Goal: Communication & Community: Answer question/provide support

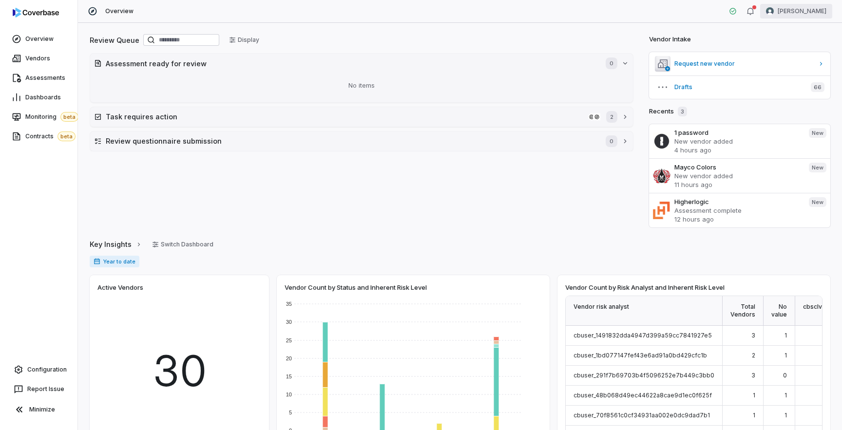
click at [808, 16] on html "Overview Vendors Assessments Dashboards Monitoring beta Contracts beta Configur…" at bounding box center [421, 215] width 842 height 430
click at [781, 92] on div "Log out" at bounding box center [791, 90] width 75 height 16
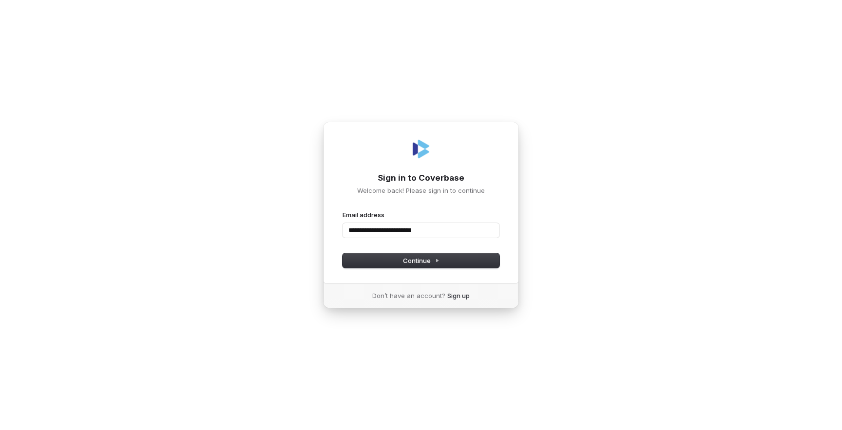
type input "**********"
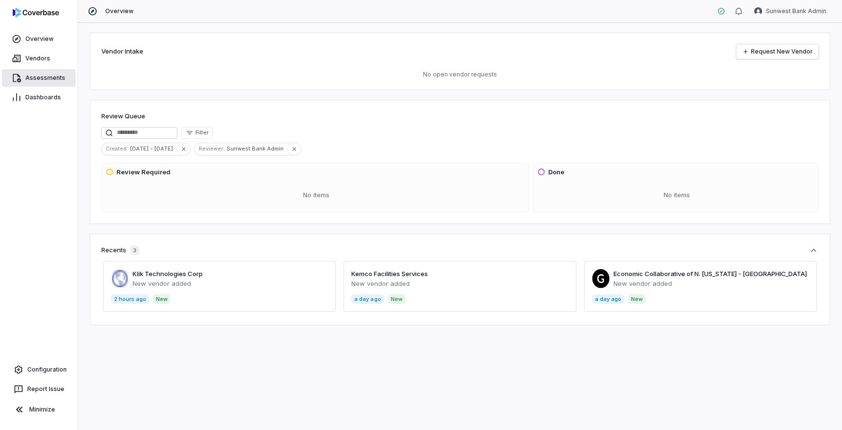
click at [55, 77] on span "Assessments" at bounding box center [45, 78] width 40 height 8
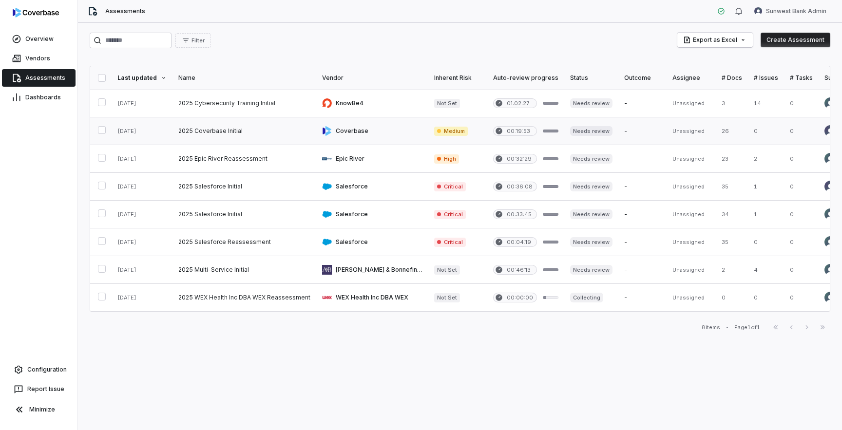
click at [234, 130] on link at bounding box center [245, 130] width 144 height 27
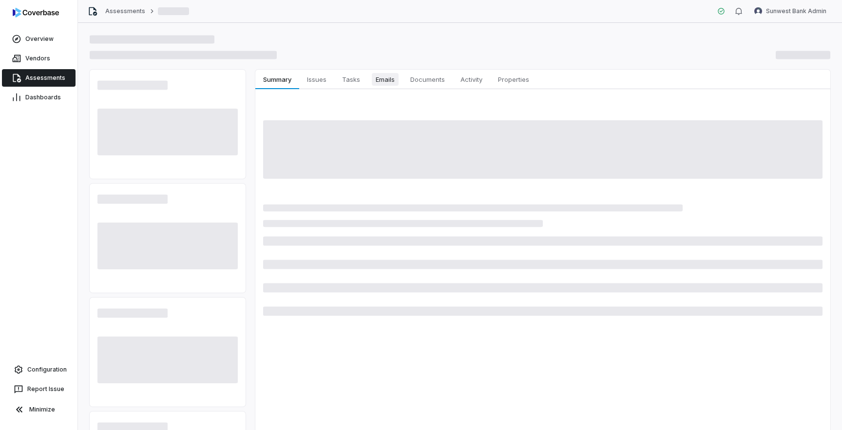
click at [390, 81] on span "Emails" at bounding box center [385, 79] width 27 height 13
click at [388, 80] on span "Emails" at bounding box center [385, 79] width 27 height 13
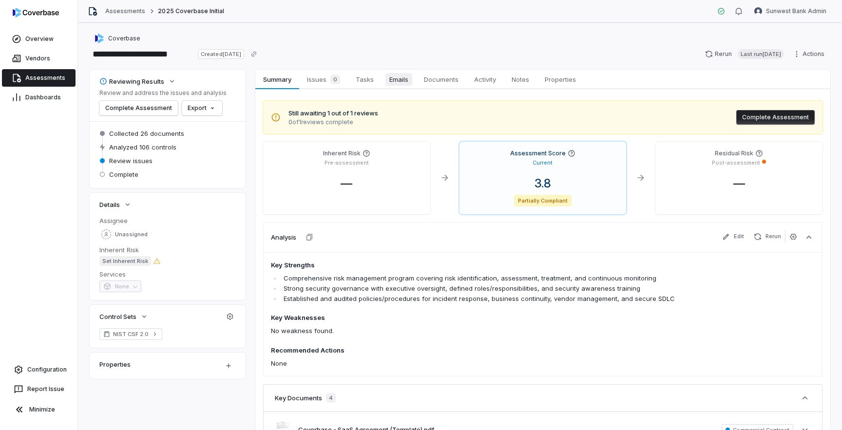
click at [399, 83] on span "Emails" at bounding box center [399, 79] width 27 height 13
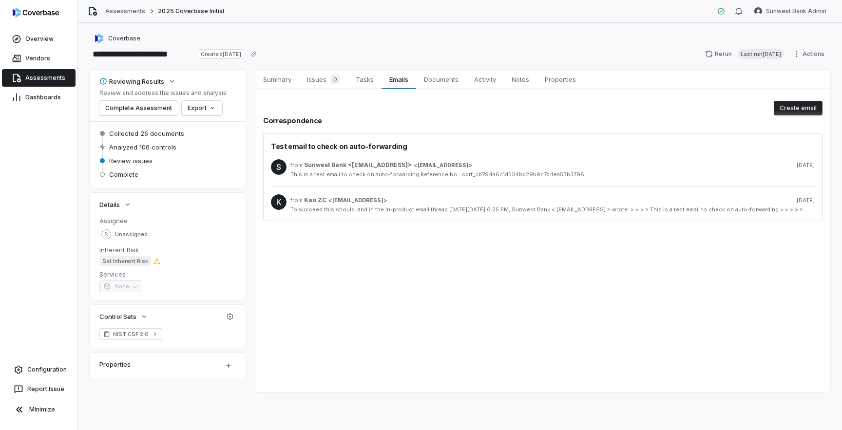
click at [473, 212] on div "To succeed this should land in the in-product email thread On Tue, Sep 09, 2025…" at bounding box center [553, 209] width 525 height 7
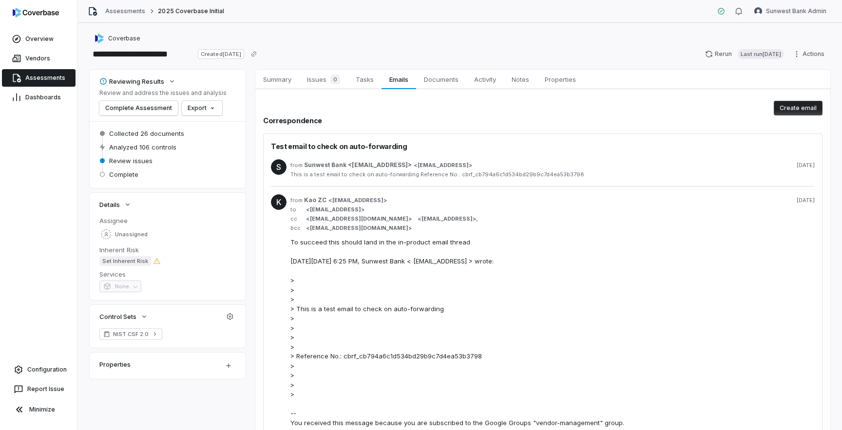
click at [526, 178] on div "This is a test email to check on auto-forwarding Reference No.: cbrf_cb794a6c1d…" at bounding box center [553, 174] width 525 height 7
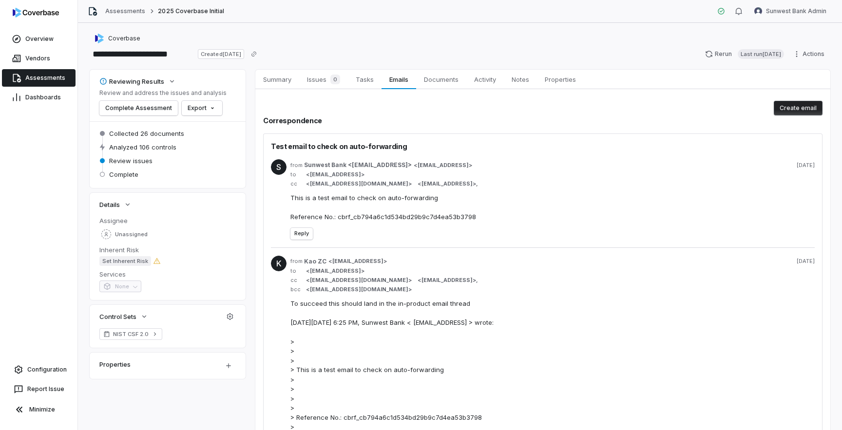
click at [787, 112] on button "Create email" at bounding box center [798, 108] width 49 height 15
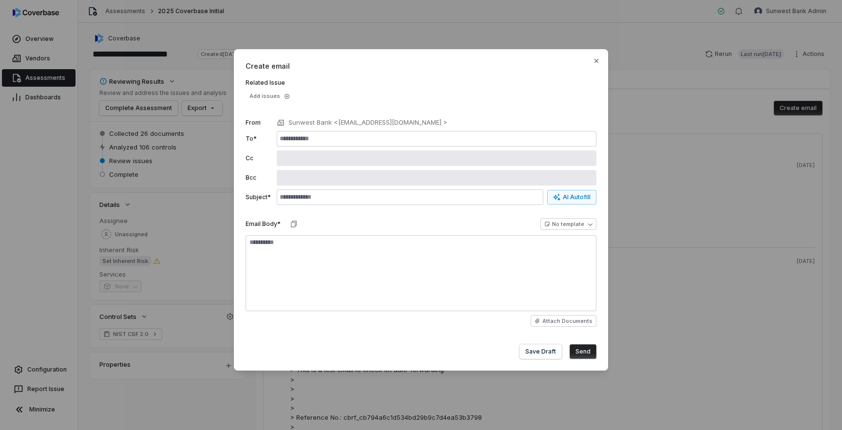
type textarea "*"
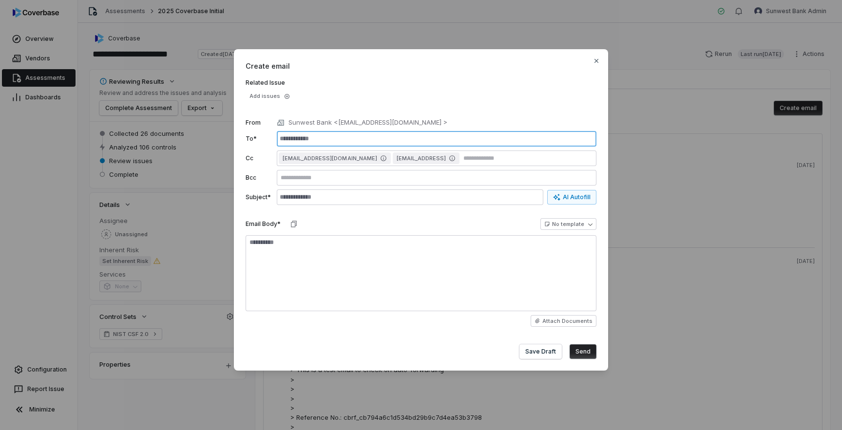
click at [539, 137] on input "text" at bounding box center [437, 139] width 320 height 16
type input "**********"
click at [352, 225] on div "**********" at bounding box center [421, 224] width 351 height 22
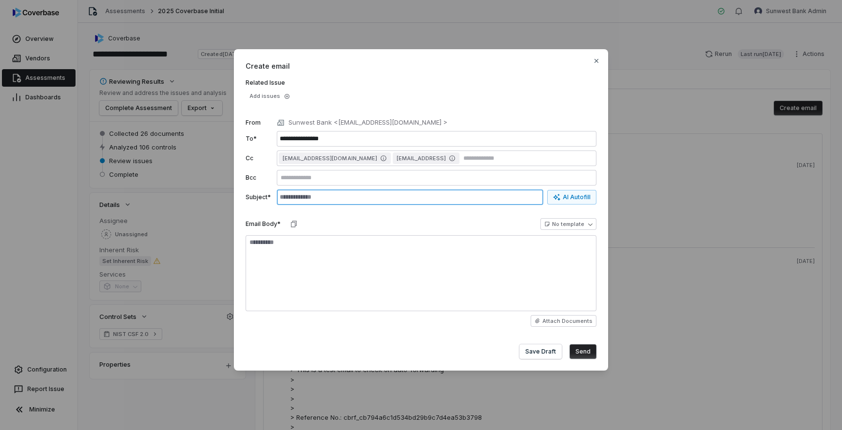
click at [341, 202] on input "text" at bounding box center [410, 198] width 267 height 16
type input "**********"
click at [588, 356] on button "Send" at bounding box center [583, 352] width 27 height 15
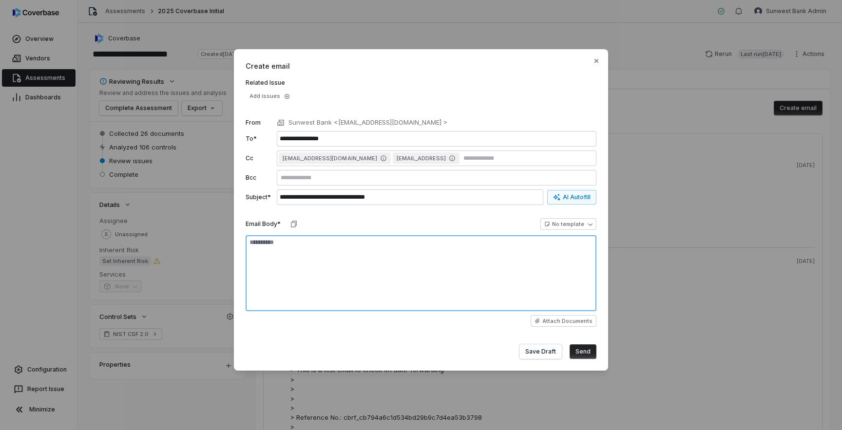
type textarea "*"
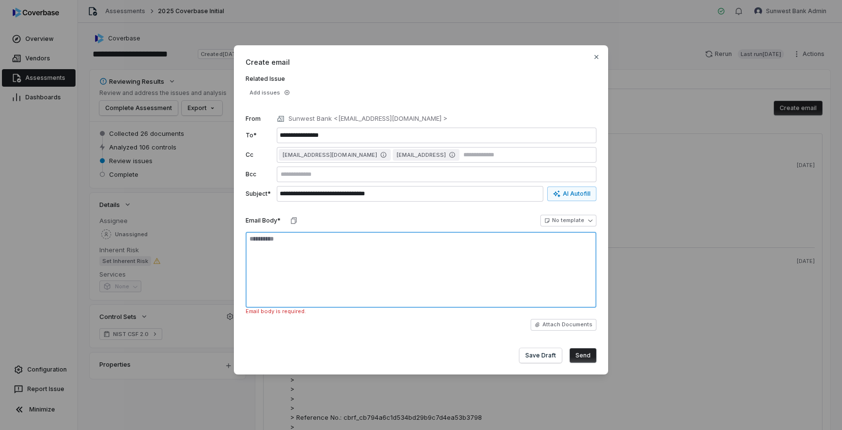
click at [368, 280] on textarea at bounding box center [421, 270] width 351 height 76
click at [372, 262] on textarea at bounding box center [421, 270] width 351 height 76
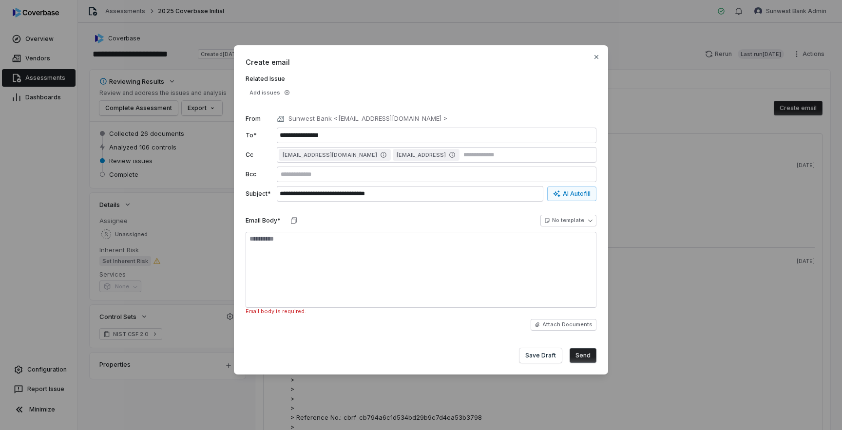
click at [415, 223] on div "**********" at bounding box center [421, 221] width 351 height 22
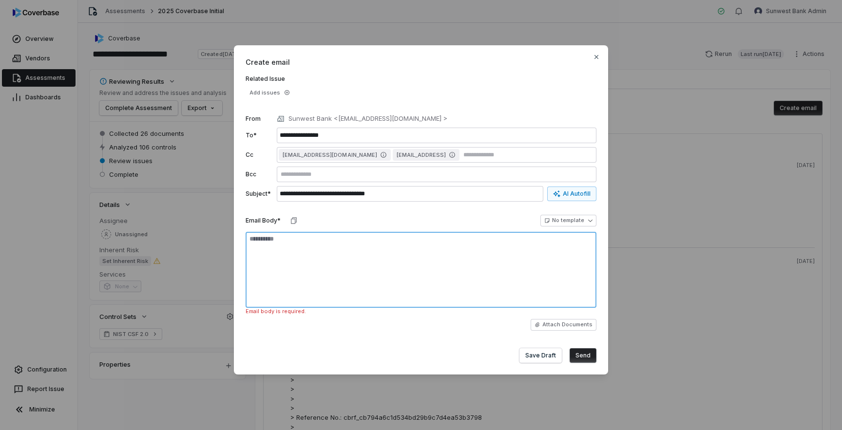
click at [415, 264] on textarea at bounding box center [421, 270] width 351 height 76
type textarea "*"
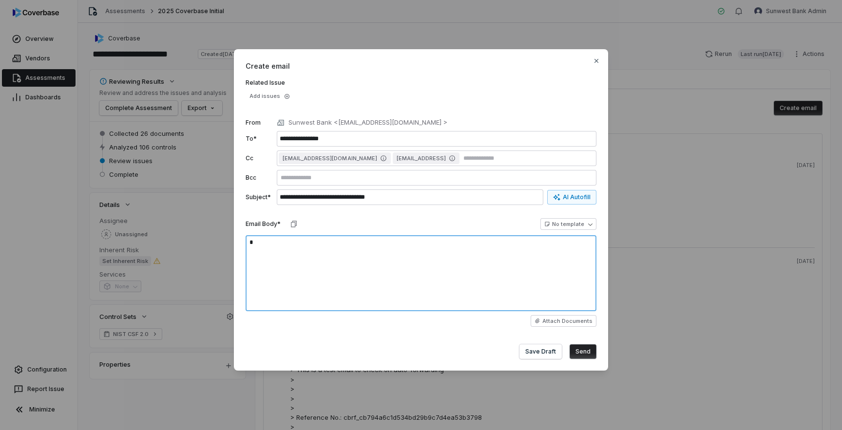
type textarea "**"
type textarea "*"
type textarea "***"
type textarea "*"
type textarea "****"
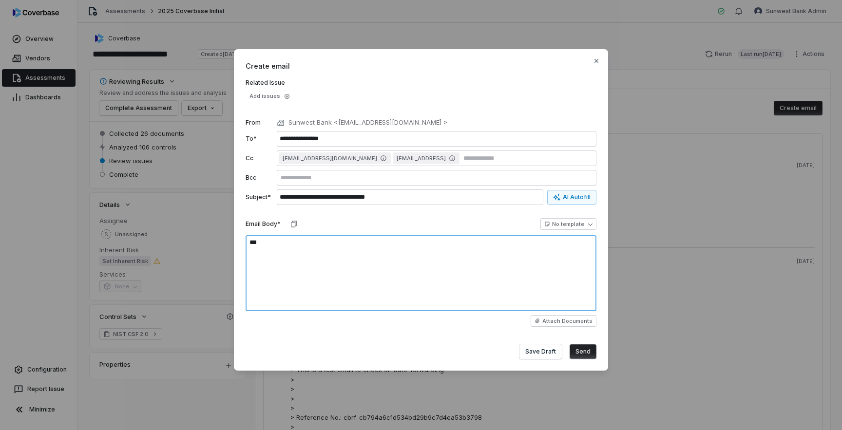
type textarea "*"
type textarea "****"
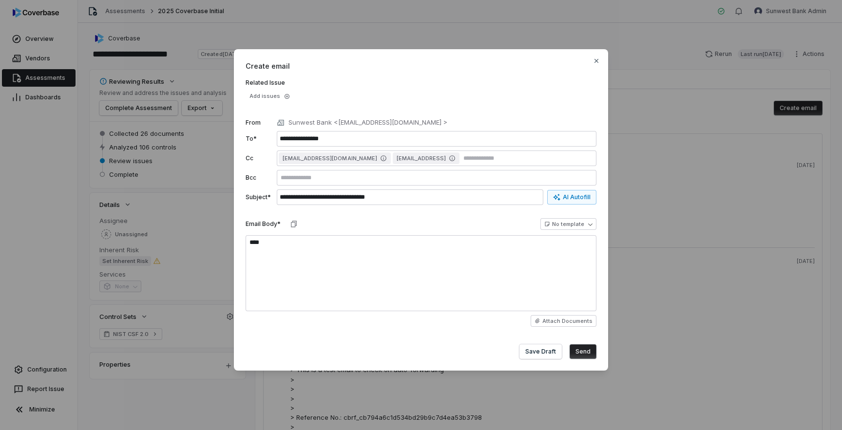
click at [590, 354] on button "Send" at bounding box center [583, 352] width 27 height 15
type textarea "*"
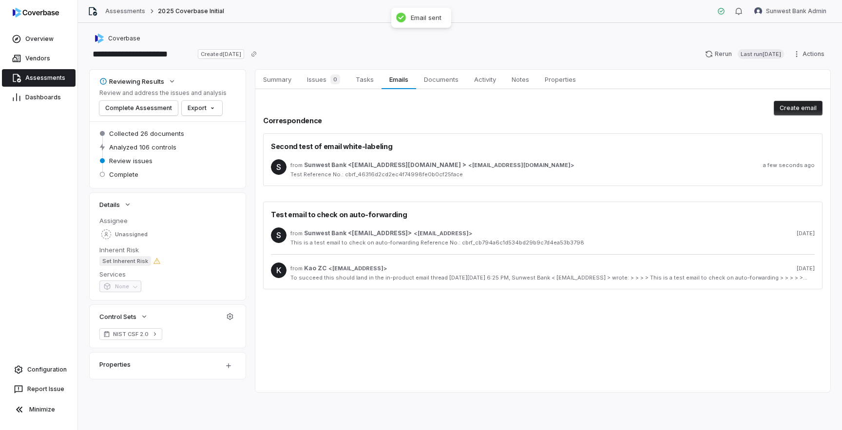
click at [484, 172] on div "Test Reference No.: cbrf_46316d2cd2ec4f74998fe0b0cf25face" at bounding box center [553, 174] width 525 height 7
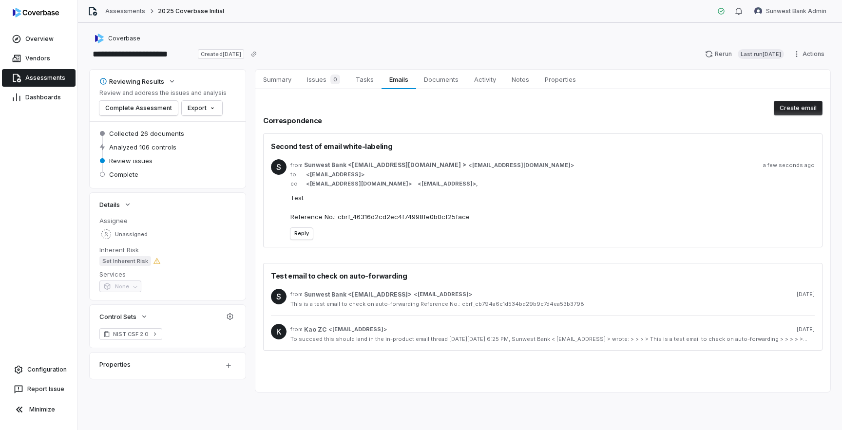
click at [510, 255] on div "Second test of email white-labeling S from Sunwest Bank <vendors@sunwestbank.co…" at bounding box center [543, 242] width 560 height 217
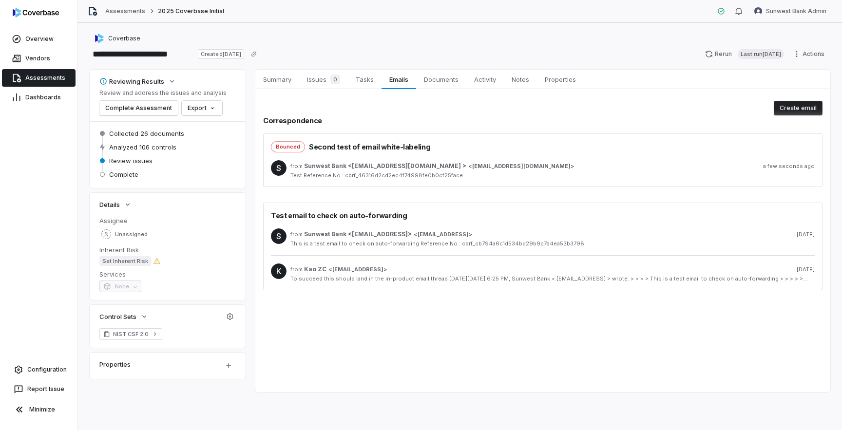
click at [498, 165] on span "[EMAIL_ADDRESS][DOMAIN_NAME]" at bounding box center [521, 166] width 98 height 7
click at [509, 167] on span "[EMAIL_ADDRESS][DOMAIN_NAME]" at bounding box center [521, 166] width 98 height 7
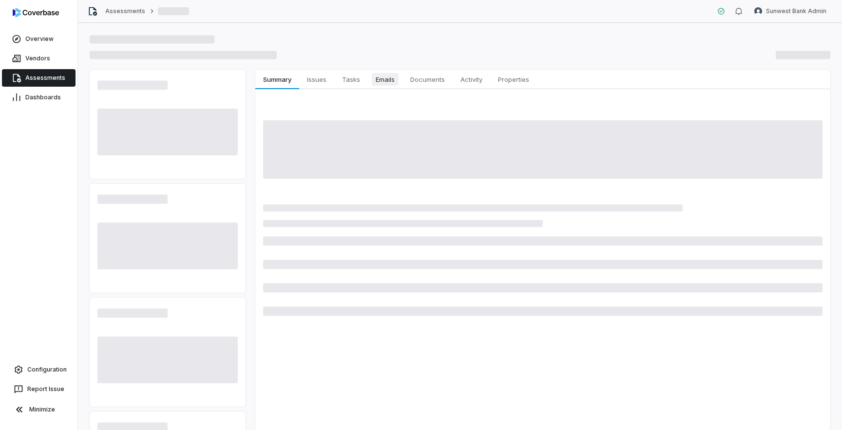
click at [389, 80] on span "Emails" at bounding box center [385, 79] width 27 height 13
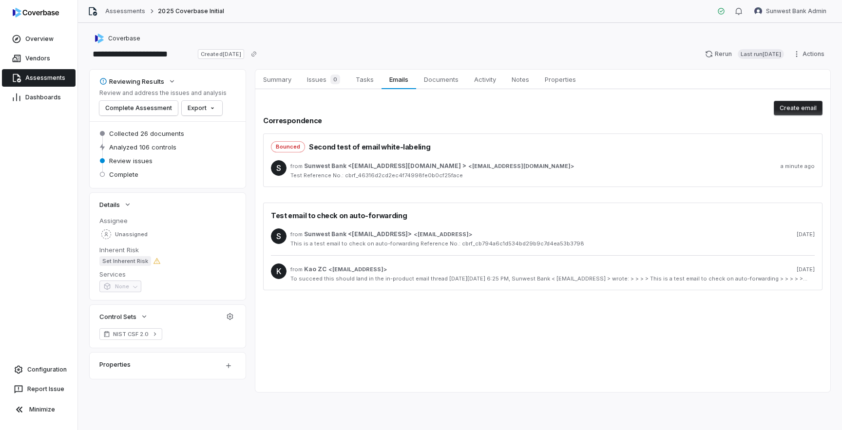
click at [472, 166] on span "[EMAIL_ADDRESS][DOMAIN_NAME]" at bounding box center [521, 166] width 98 height 7
click at [490, 179] on div "Test Reference No.: cbrf_46316d2cd2ec4f74998fe0b0cf25face" at bounding box center [553, 175] width 525 height 7
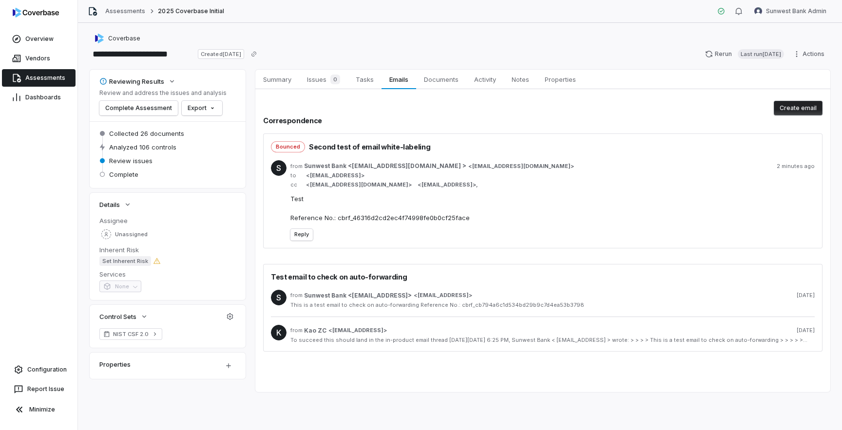
click at [490, 338] on div "To succeed this should land in the in-product email thread [DATE][DATE] 6:25 PM…" at bounding box center [553, 340] width 525 height 7
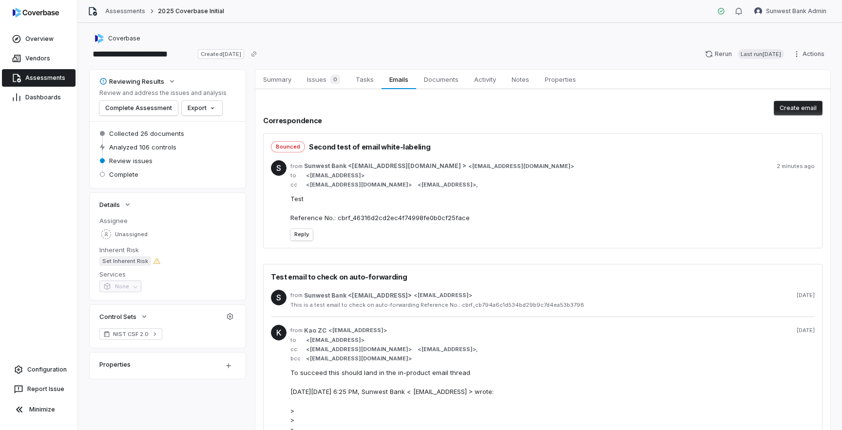
click at [491, 305] on div "This is a test email to check on auto-forwarding Reference No.: cbrf_cb794a6c1d…" at bounding box center [553, 305] width 525 height 7
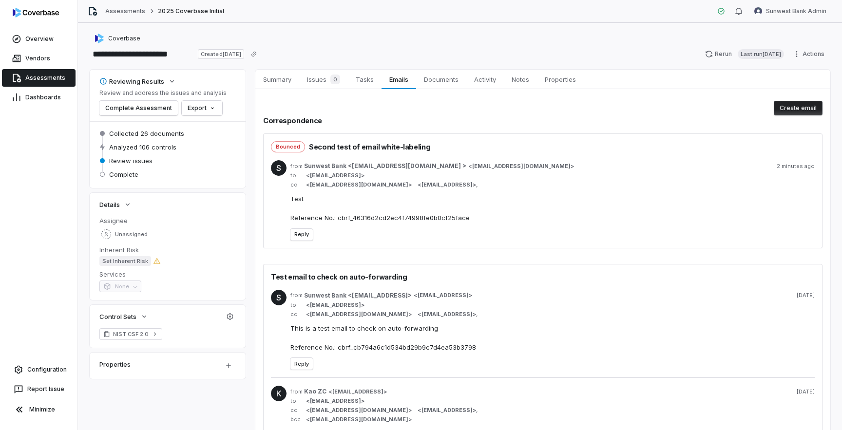
click at [529, 218] on div "Test Reference No.: cbrf_46316d2cd2ec4f74998fe0b0cf25face" at bounding box center [553, 209] width 525 height 29
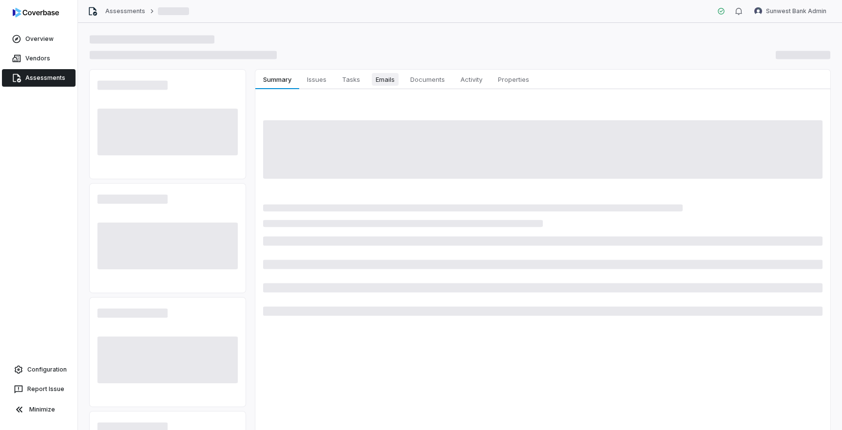
click at [385, 82] on span "Emails" at bounding box center [385, 79] width 27 height 13
click at [411, 47] on div at bounding box center [460, 46] width 741 height 27
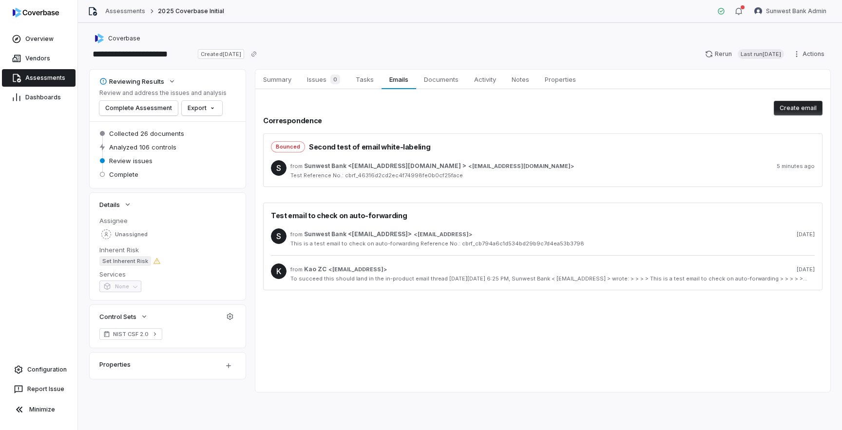
click at [489, 329] on div "Summary Summary Issues 0 Issues 0 Tasks Tasks Emails Emails Documents Documents…" at bounding box center [542, 231] width 575 height 323
click at [385, 369] on div "Summary Summary Issues 0 Issues 0 Tasks Tasks Emails Emails Documents Documents…" at bounding box center [542, 231] width 575 height 323
